Goal: Find specific page/section: Find specific page/section

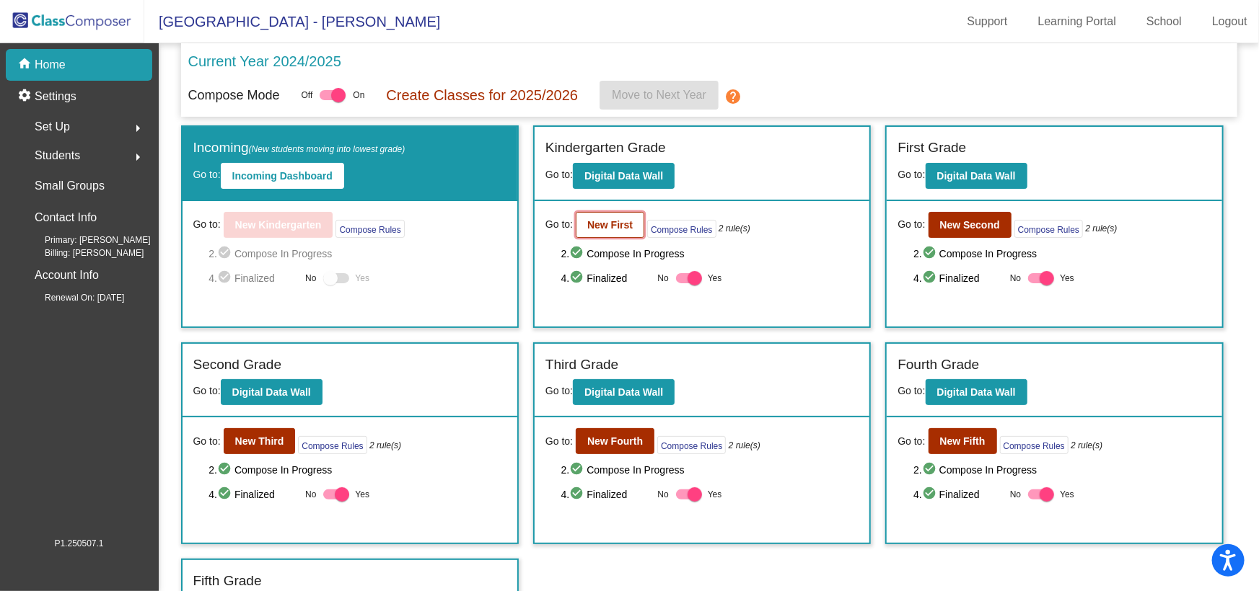
click at [621, 224] on b "New First" at bounding box center [609, 225] width 45 height 12
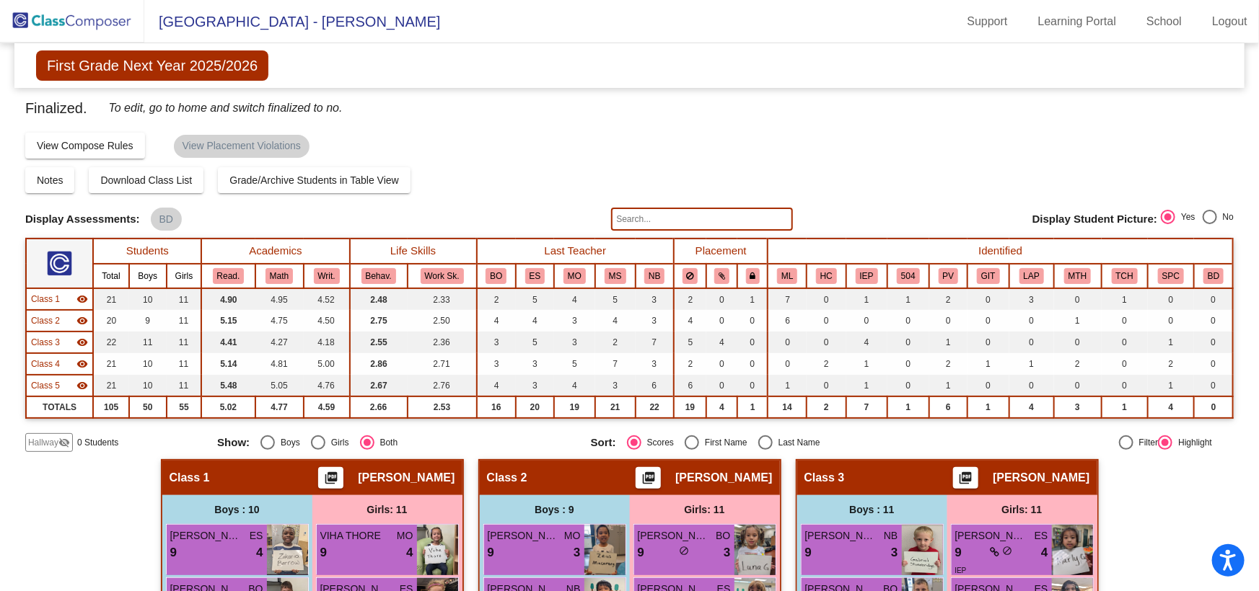
click at [82, 19] on img at bounding box center [72, 21] width 144 height 43
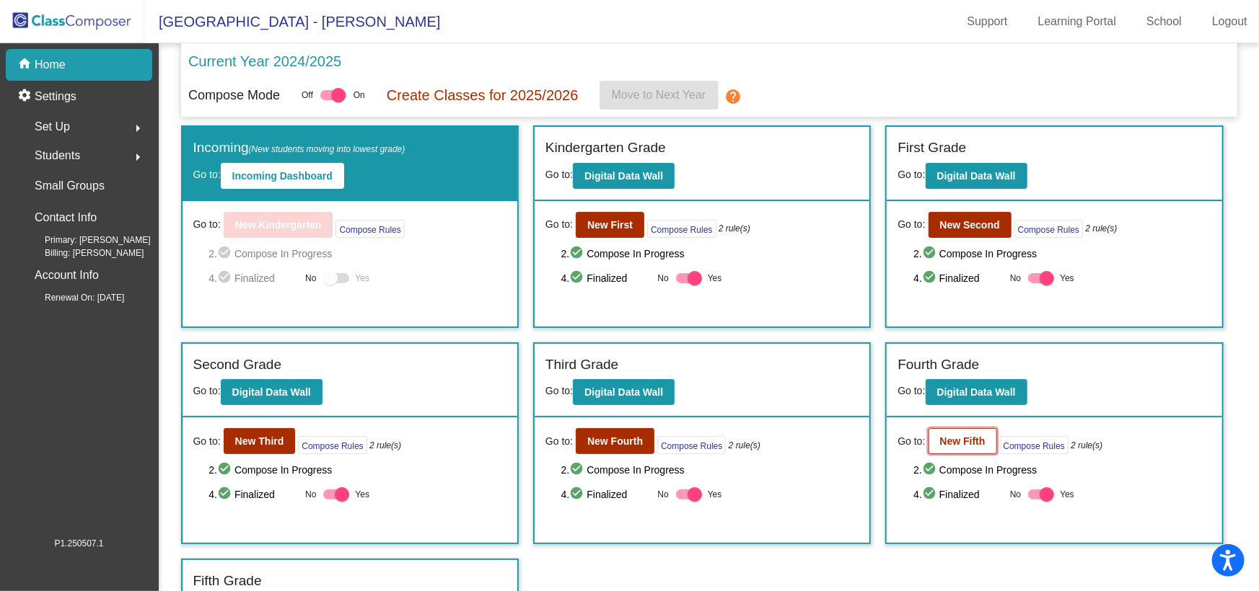
click at [952, 436] on b "New Fifth" at bounding box center [962, 442] width 45 height 12
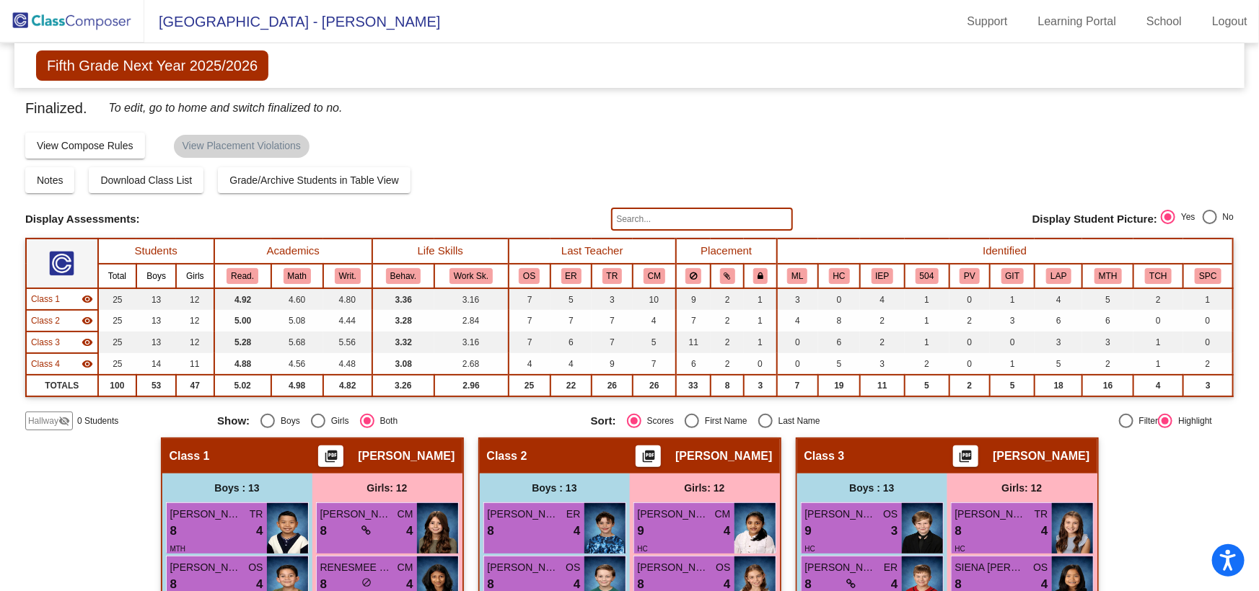
click at [69, 18] on img at bounding box center [72, 21] width 144 height 43
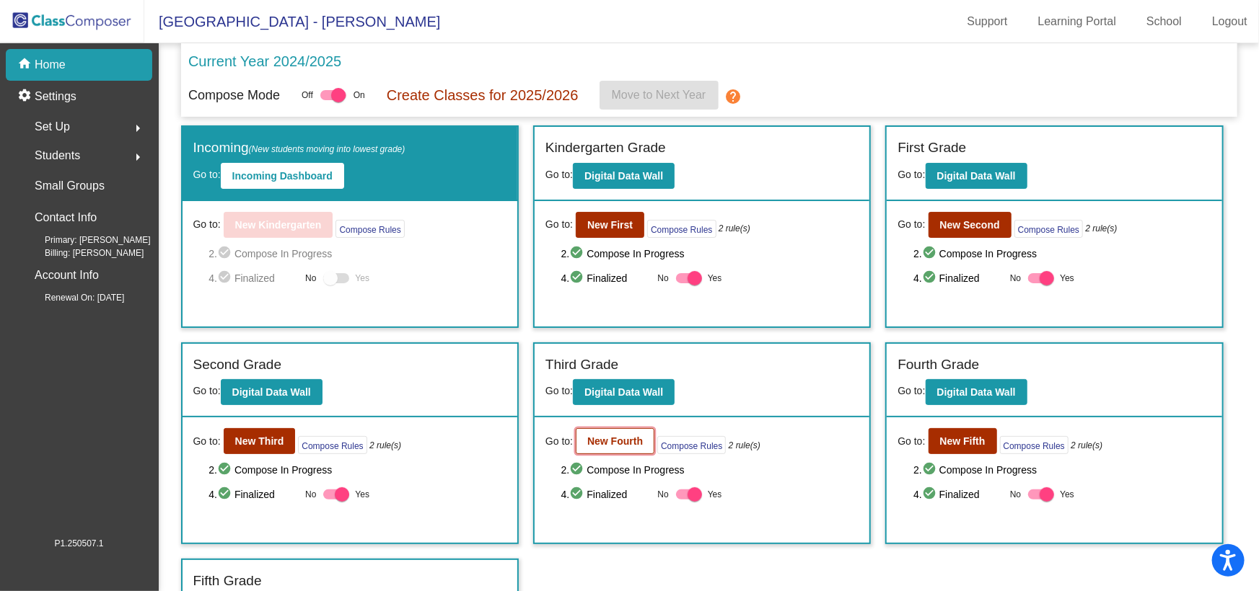
click at [591, 439] on b "New Fourth" at bounding box center [615, 442] width 56 height 12
click at [260, 439] on b "New Third" at bounding box center [259, 442] width 49 height 12
click at [278, 170] on b "Incoming Dashboard" at bounding box center [282, 176] width 100 height 12
